Goal: Transaction & Acquisition: Purchase product/service

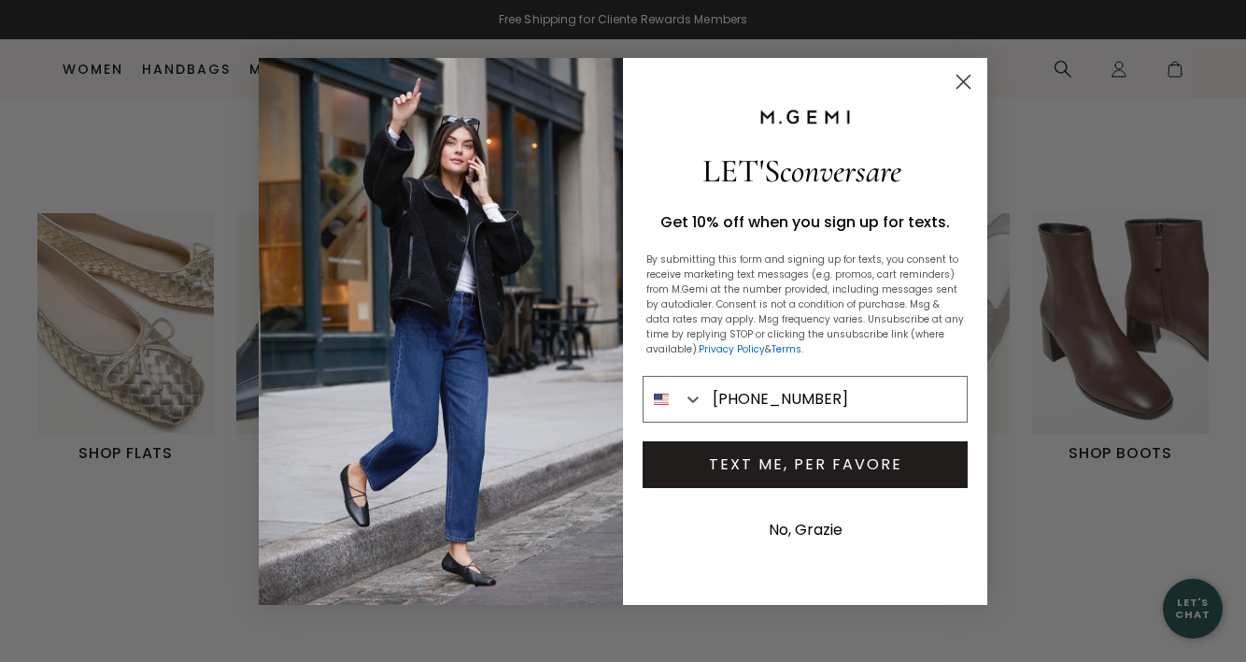
type input "214-674-8047"
click at [780, 461] on button "TEXT ME, PER FAVORE" at bounding box center [805, 464] width 325 height 47
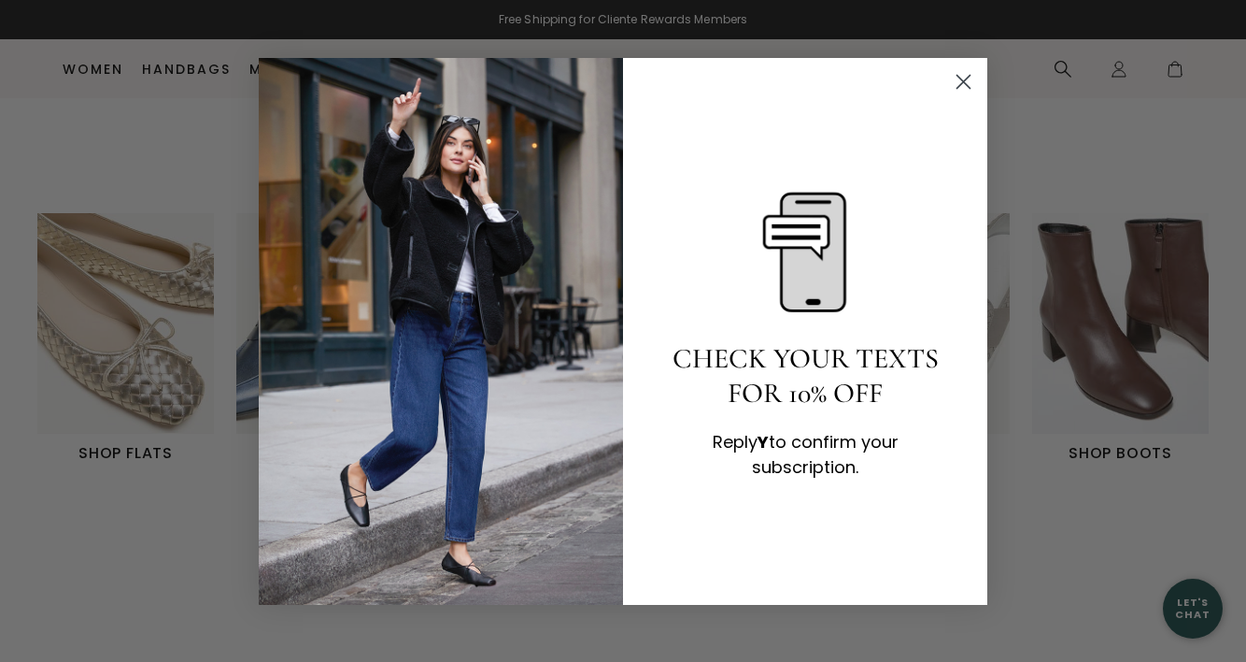
click at [964, 79] on circle "Close dialog" at bounding box center [963, 80] width 31 height 31
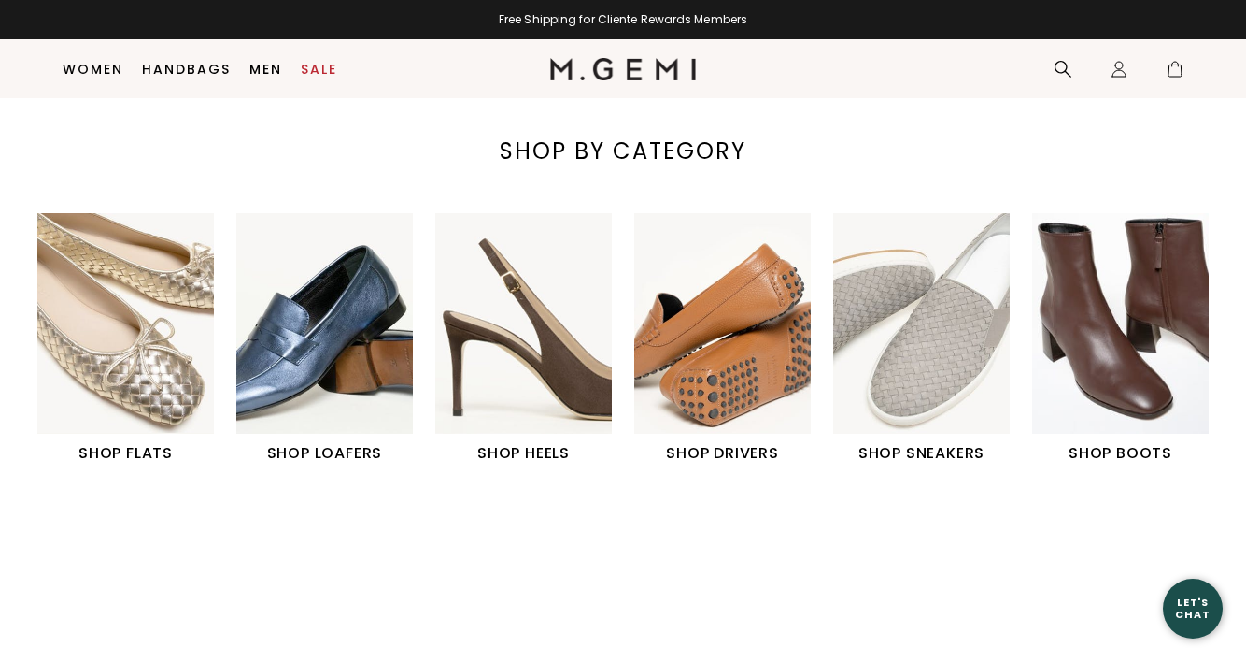
click at [120, 451] on h1 "SHOP FLATS" at bounding box center [125, 453] width 177 height 22
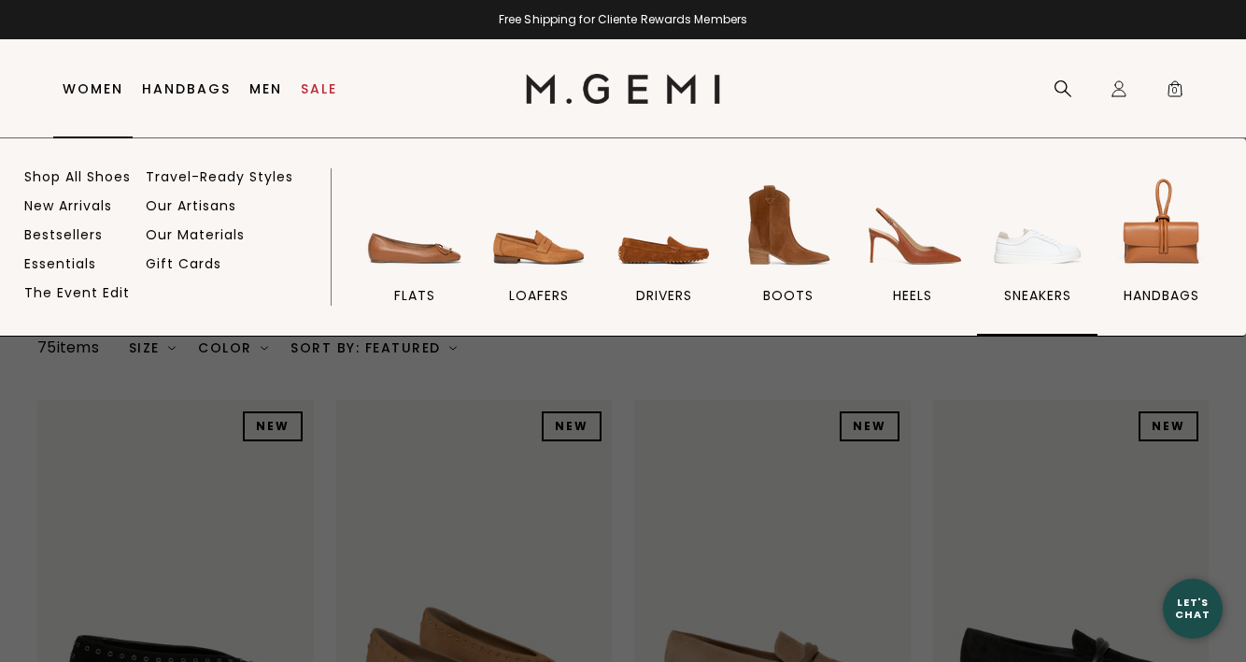
click at [1029, 294] on span "sneakers" at bounding box center [1037, 295] width 67 height 17
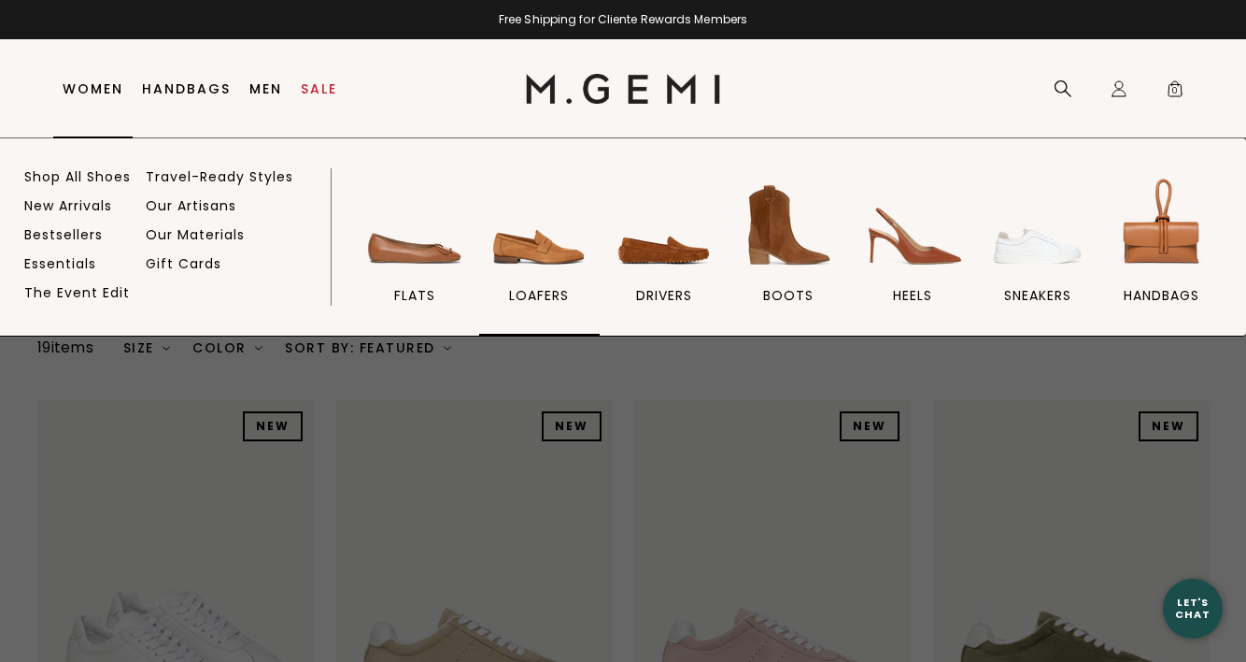
click at [536, 294] on span "loafers" at bounding box center [539, 295] width 60 height 17
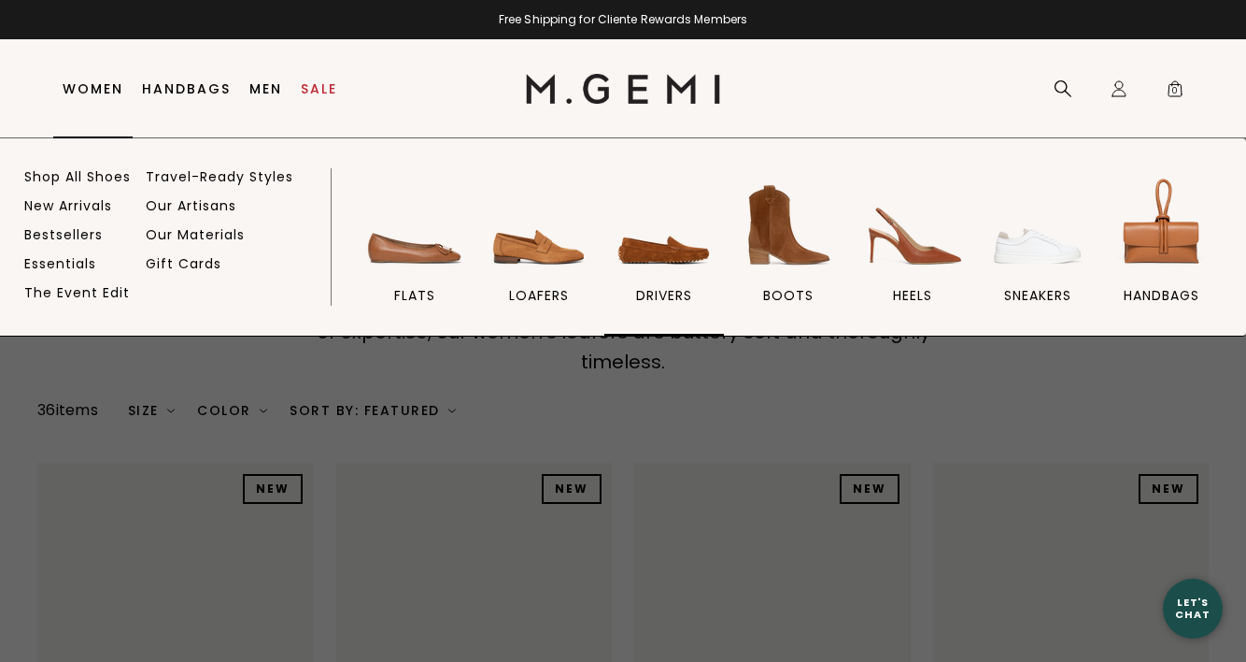
click at [661, 253] on img at bounding box center [664, 225] width 105 height 105
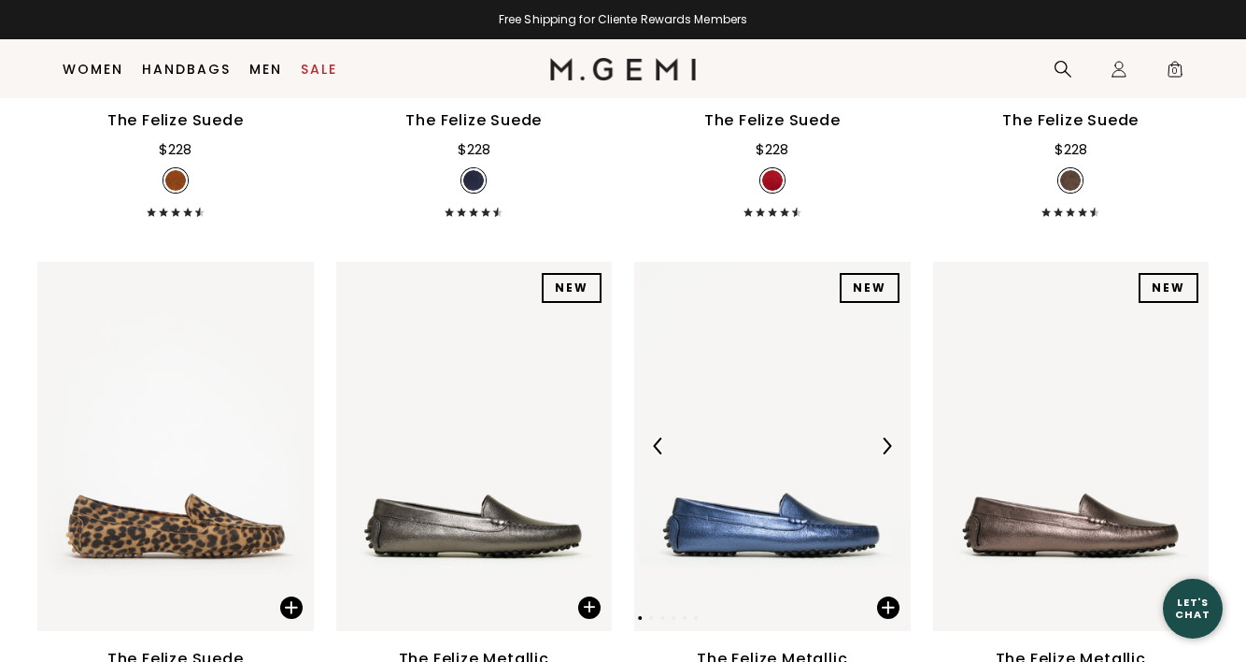
scroll to position [1849, 0]
